Goal: Task Accomplishment & Management: Use online tool/utility

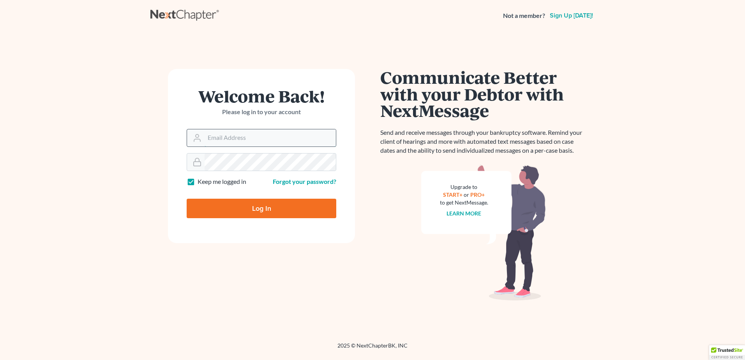
click at [219, 135] on input "Email Address" at bounding box center [269, 137] width 131 height 17
type input "fesenmyer_law@hotmail.com"
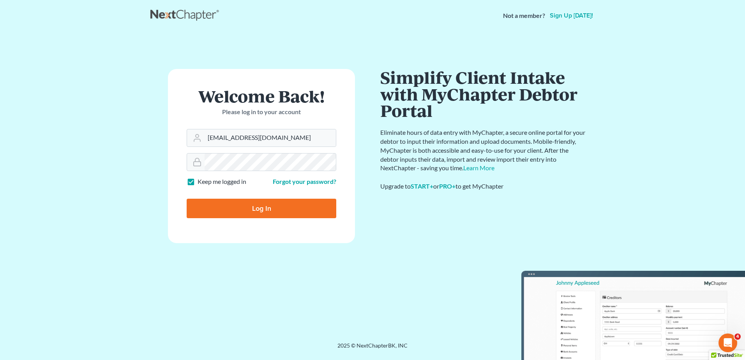
click at [234, 208] on input "Log In" at bounding box center [262, 208] width 150 height 19
type input "Thinking..."
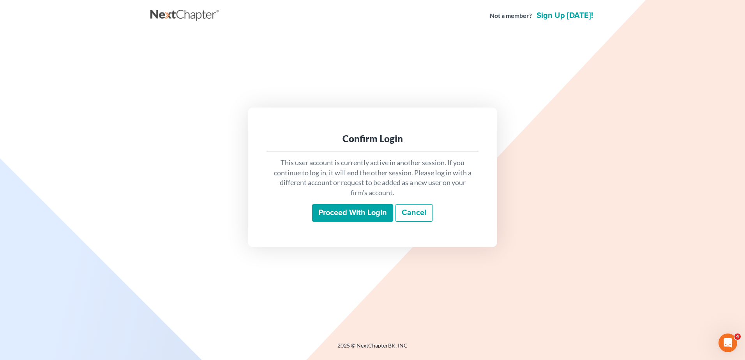
click at [355, 210] on input "Proceed with login" at bounding box center [352, 213] width 81 height 18
